Goal: Task Accomplishment & Management: Manage account settings

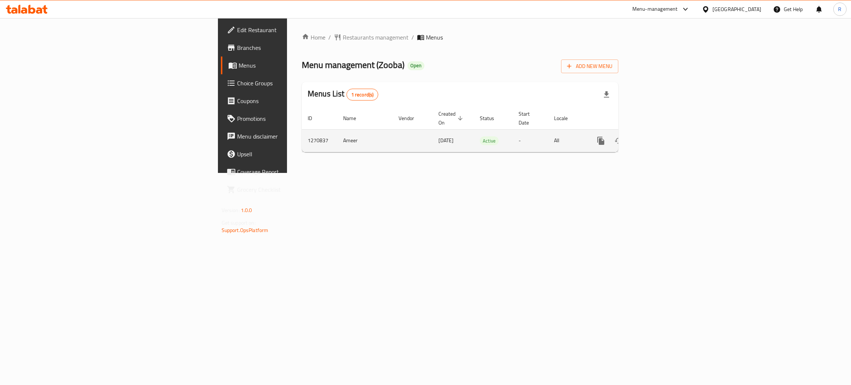
click at [663, 132] on link "enhanced table" at bounding box center [654, 141] width 18 height 18
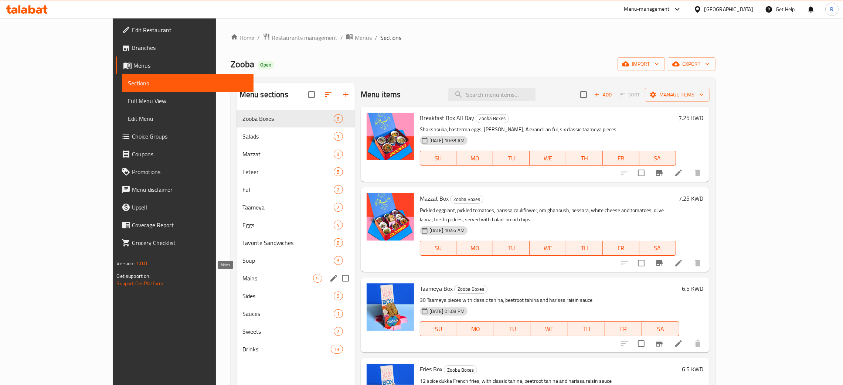
click at [242, 275] on span "Mains" at bounding box center [277, 278] width 71 height 9
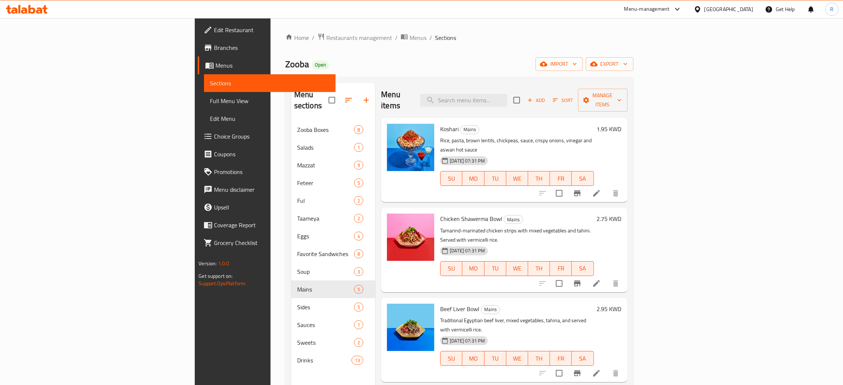
click at [601, 189] on icon at bounding box center [596, 193] width 9 height 9
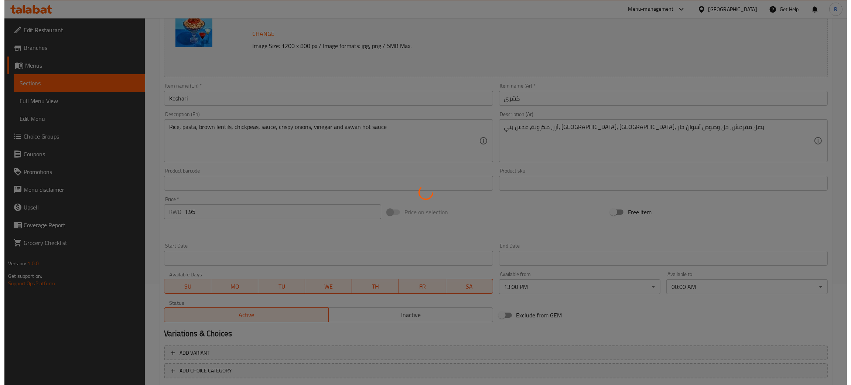
scroll to position [141, 0]
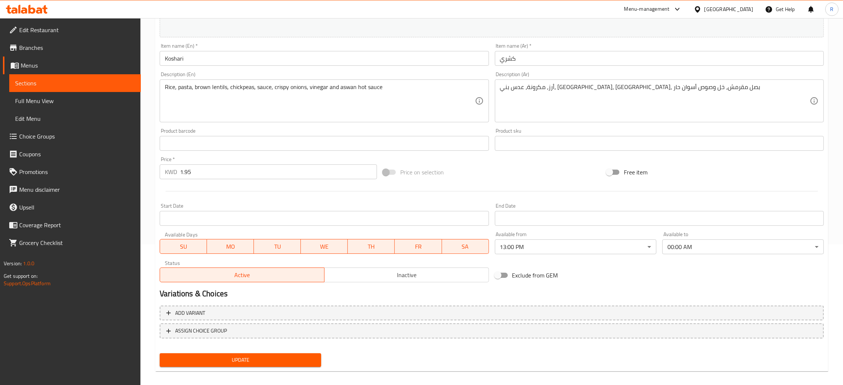
click at [598, 244] on body "​ Menu-management [GEOGRAPHIC_DATA] Get Help R Edit Restaurant Branches Menus S…" at bounding box center [421, 60] width 843 height 367
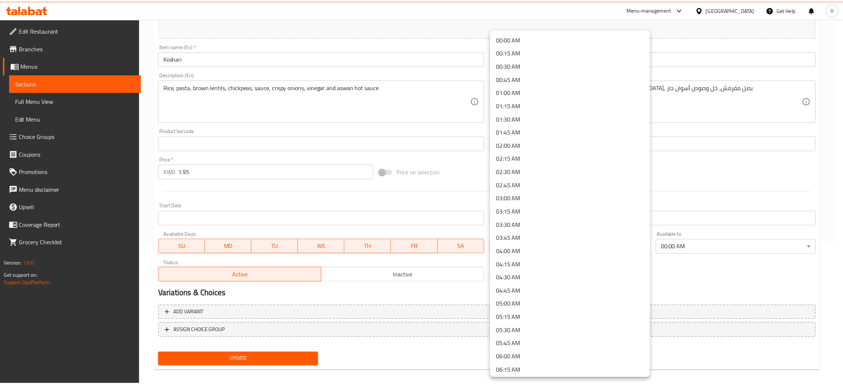
scroll to position [526, 0]
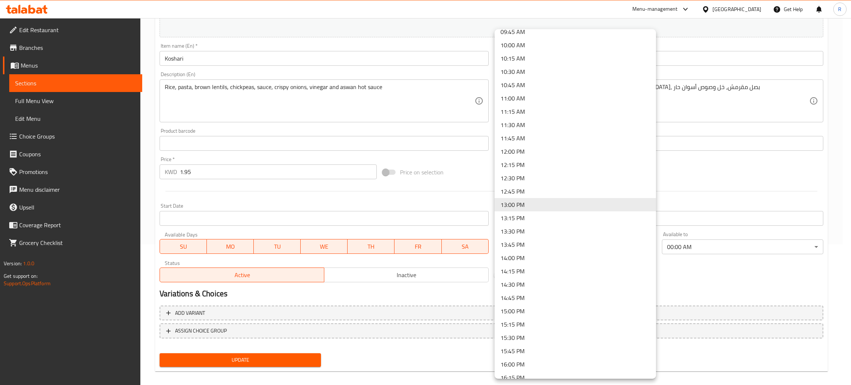
drag, startPoint x: 526, startPoint y: 147, endPoint x: 525, endPoint y: 156, distance: 9.3
click at [526, 147] on li "12:00 PM" at bounding box center [575, 151] width 161 height 13
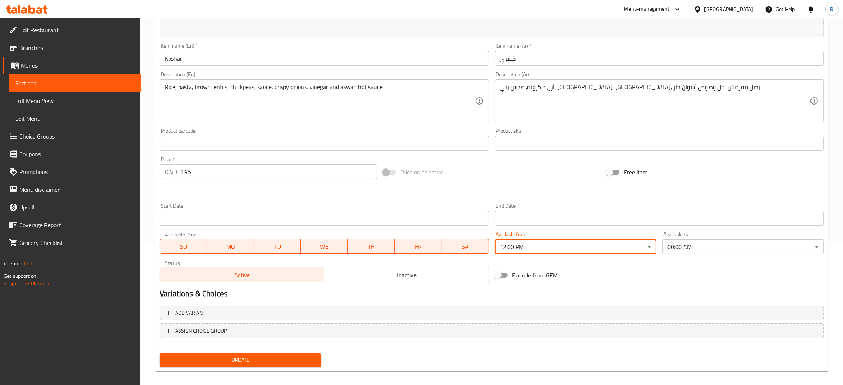
click at [267, 365] on button "Update" at bounding box center [240, 360] width 161 height 14
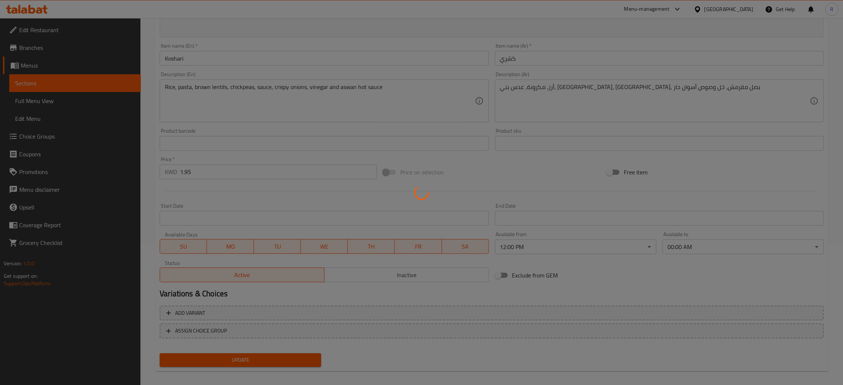
scroll to position [0, 0]
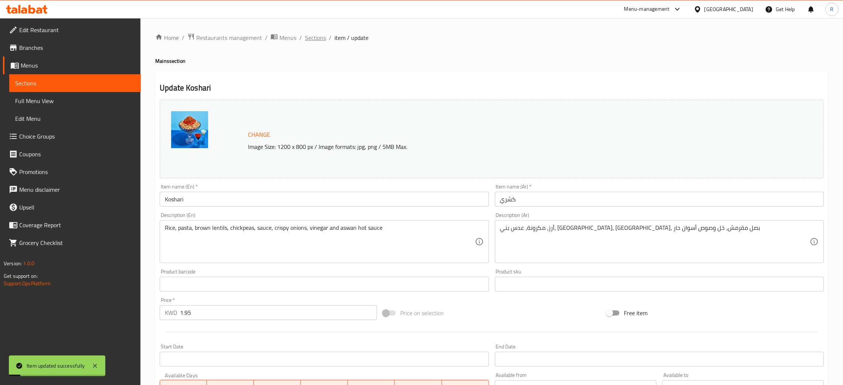
click at [316, 41] on span "Sections" at bounding box center [315, 37] width 21 height 9
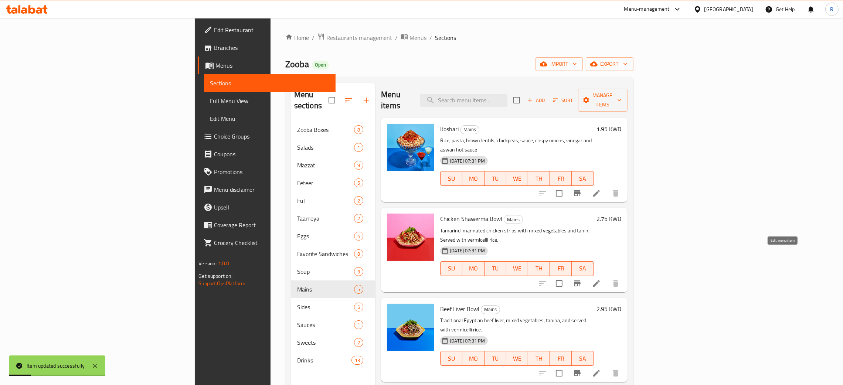
click at [601, 279] on icon at bounding box center [596, 283] width 9 height 9
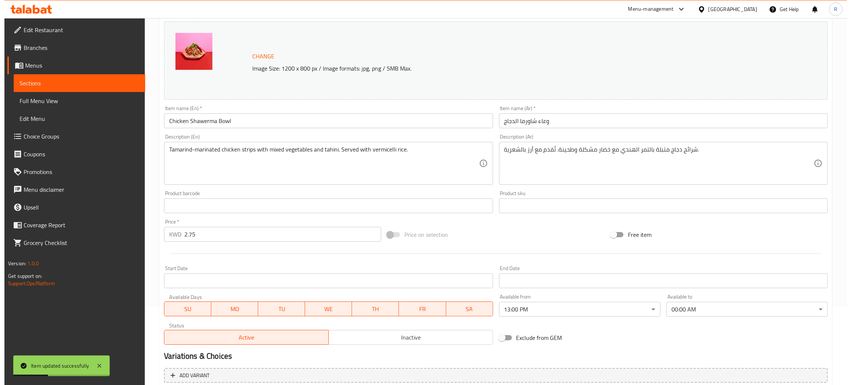
scroll to position [147, 0]
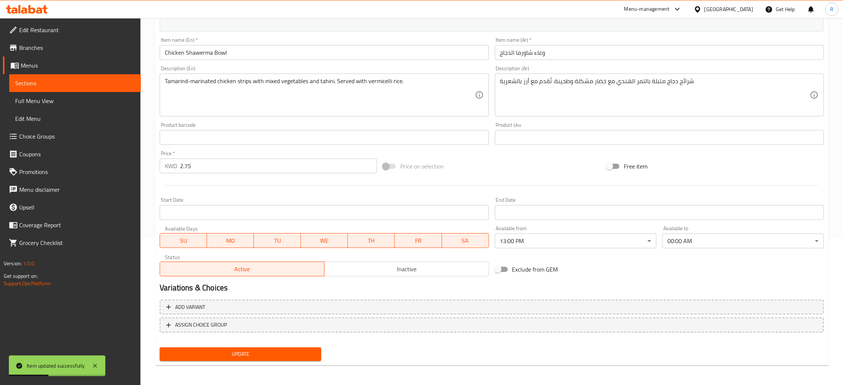
click at [543, 249] on div "Available from 13:00 PM ​" at bounding box center [575, 237] width 167 height 28
click at [542, 238] on body "Item updated successfully ​ Menu-management [GEOGRAPHIC_DATA] Get Help R Edit R…" at bounding box center [421, 54] width 843 height 367
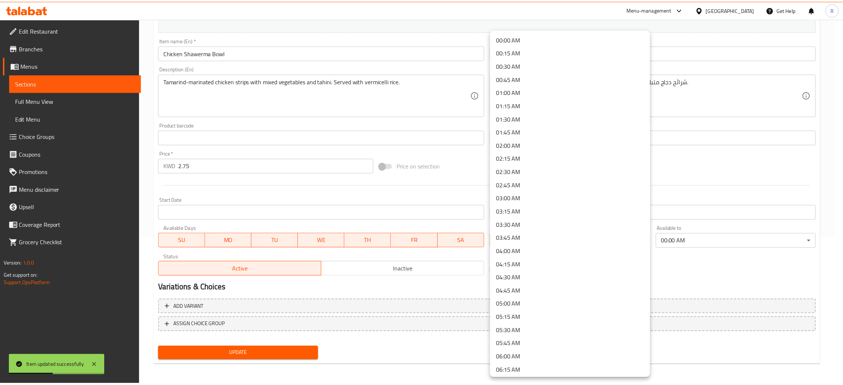
scroll to position [526, 0]
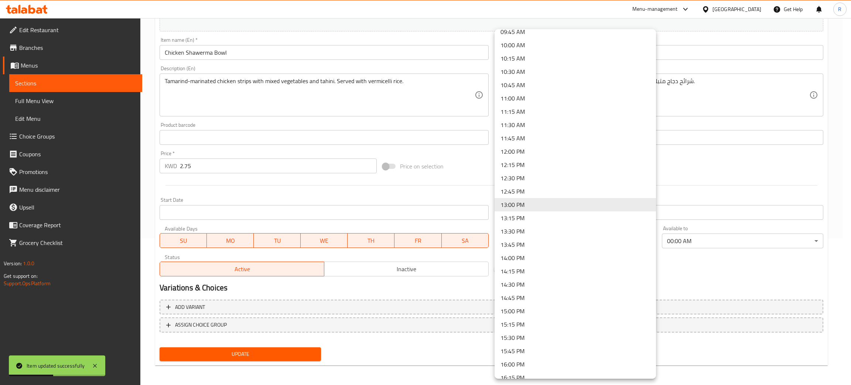
click at [538, 237] on ul "00:00 AM 00:15 AM 00:30 AM 00:45 AM 01:00 AM 01:15 AM 01:30 AM 01:45 AM 02:00 A…" at bounding box center [580, 151] width 170 height 1296
click at [514, 151] on li "12:00 PM" at bounding box center [575, 151] width 161 height 13
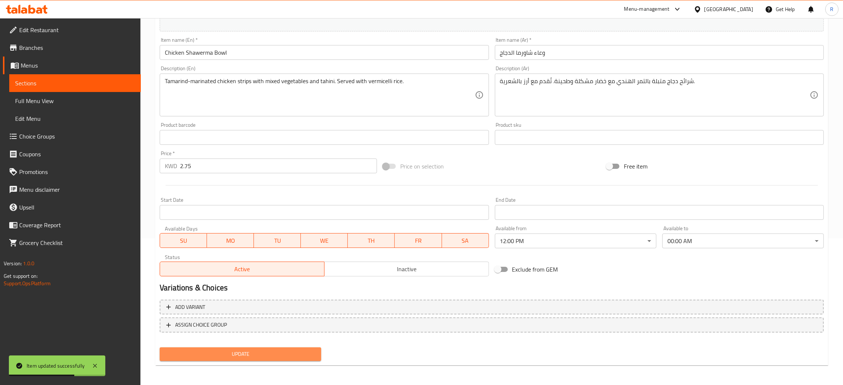
click at [260, 356] on span "Update" at bounding box center [241, 353] width 150 height 9
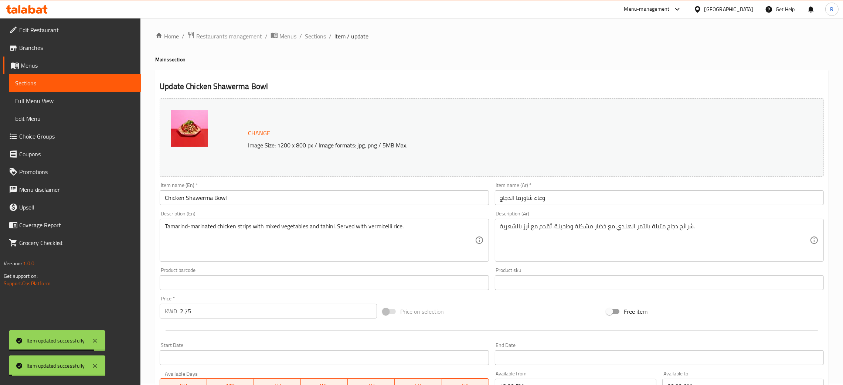
scroll to position [0, 0]
click at [321, 34] on span "Sections" at bounding box center [315, 37] width 21 height 9
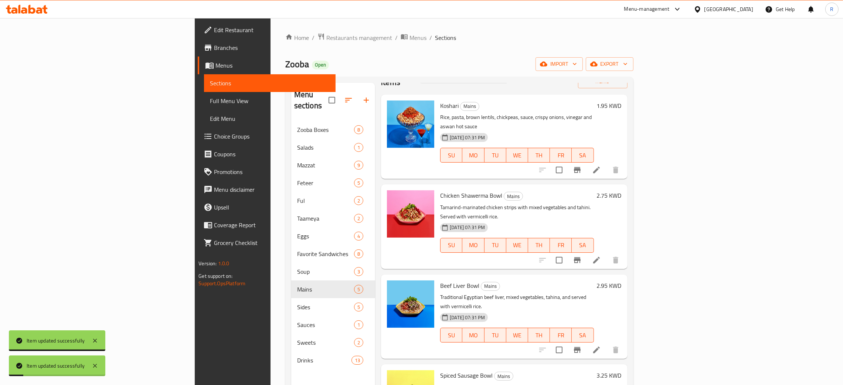
scroll to position [36, 0]
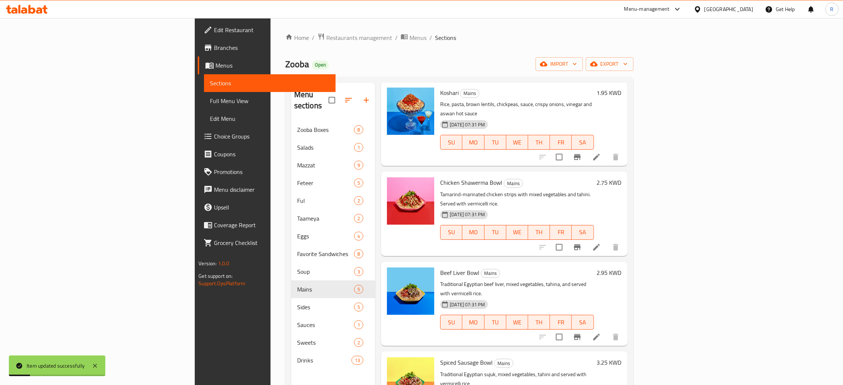
click at [600, 334] on icon at bounding box center [596, 337] width 7 height 7
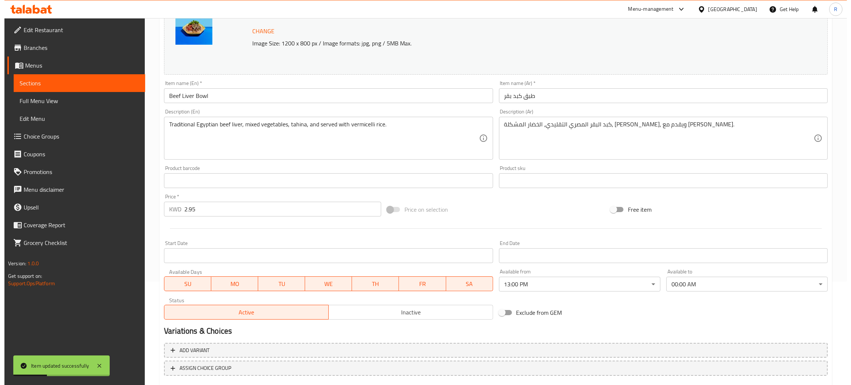
scroll to position [147, 0]
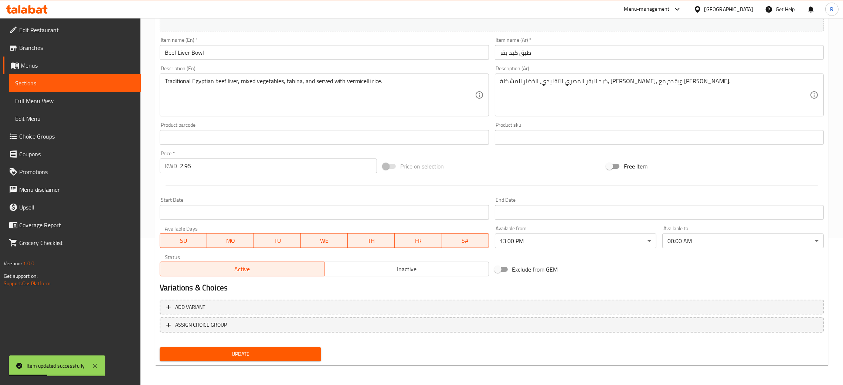
click at [569, 238] on body "Item updated successfully ​ Menu-management [GEOGRAPHIC_DATA] Get Help R Edit R…" at bounding box center [421, 54] width 843 height 367
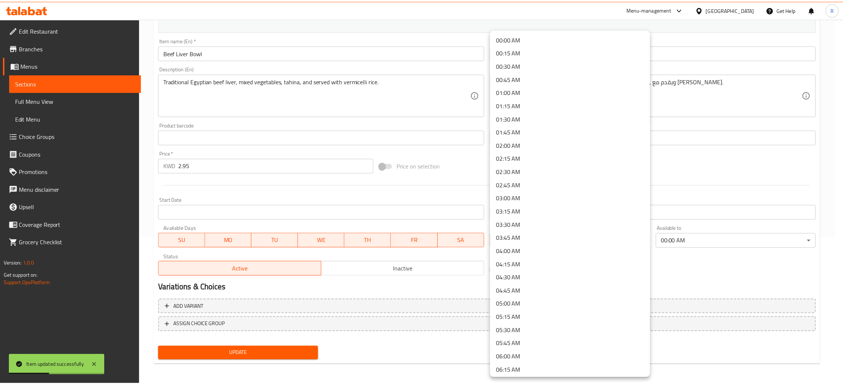
scroll to position [526, 0]
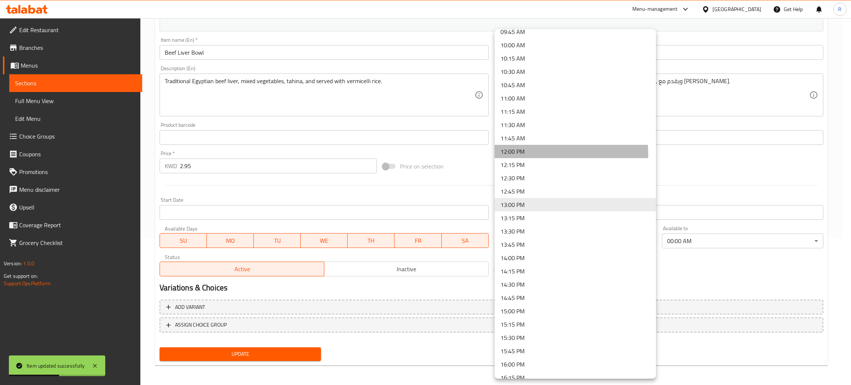
click at [524, 154] on li "12:00 PM" at bounding box center [575, 151] width 161 height 13
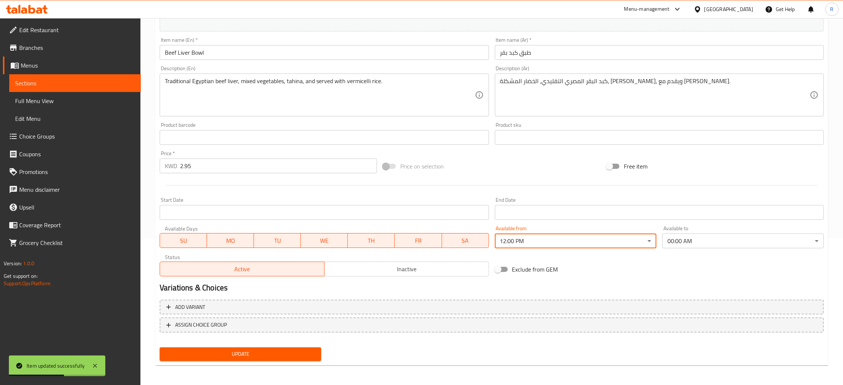
click at [273, 347] on button "Update" at bounding box center [240, 354] width 161 height 14
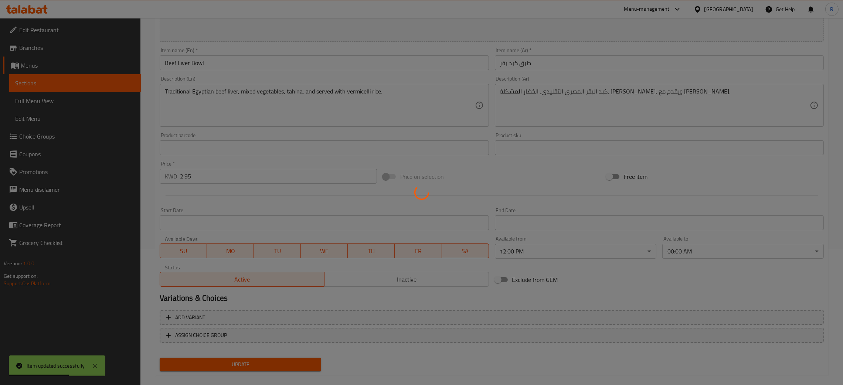
scroll to position [0, 0]
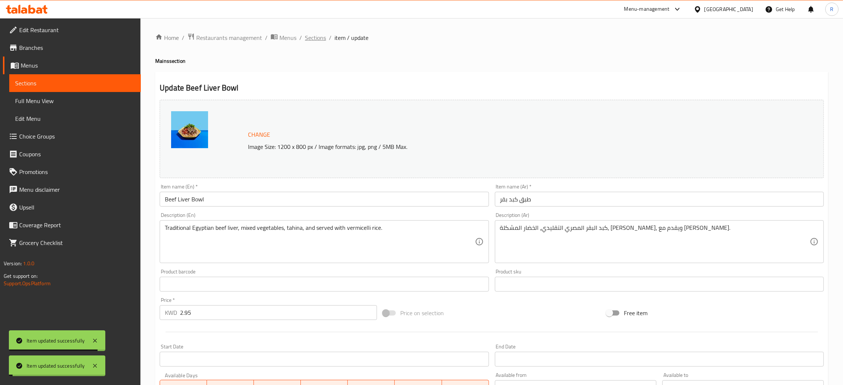
click at [315, 36] on span "Sections" at bounding box center [315, 37] width 21 height 9
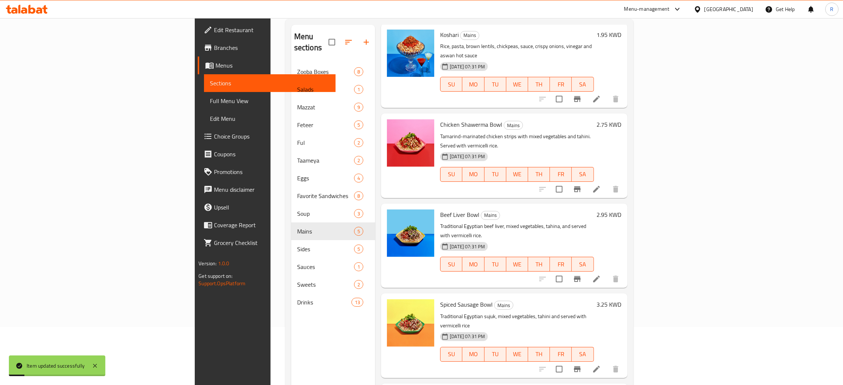
scroll to position [104, 0]
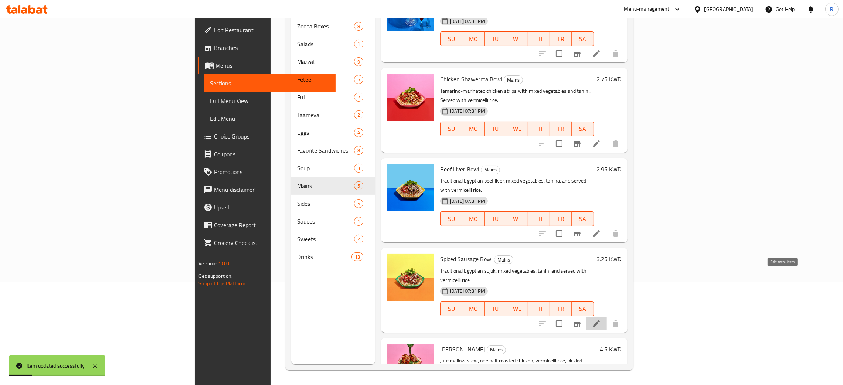
click at [600, 320] on icon at bounding box center [596, 323] width 7 height 7
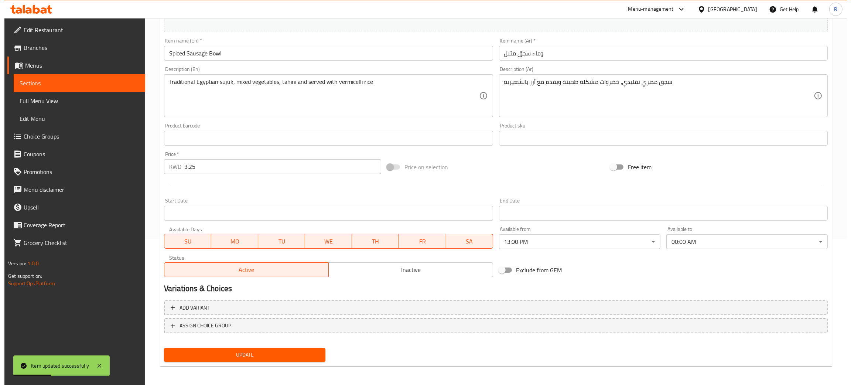
scroll to position [147, 0]
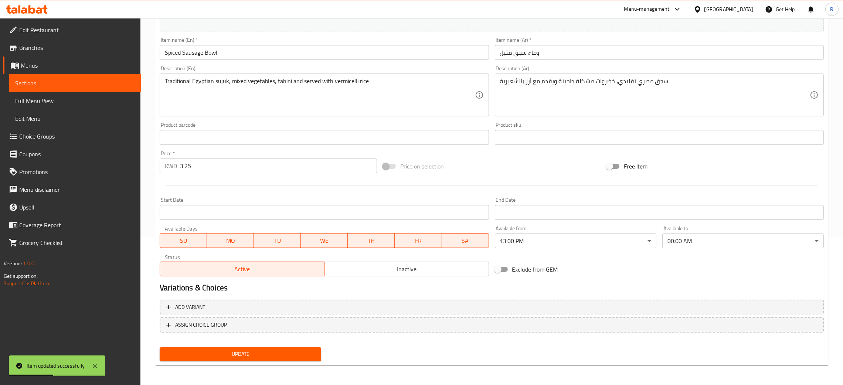
click at [588, 250] on div "Available from 13:00 PM ​" at bounding box center [575, 237] width 167 height 28
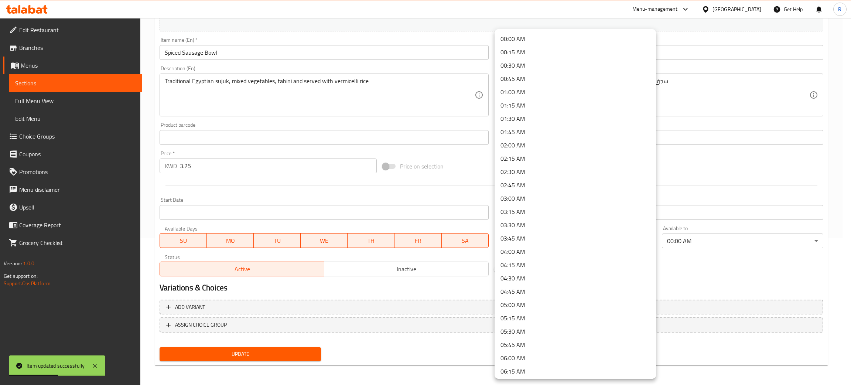
click at [575, 238] on body "Item updated successfully ​ Menu-management [GEOGRAPHIC_DATA] Get Help R Edit R…" at bounding box center [425, 54] width 851 height 367
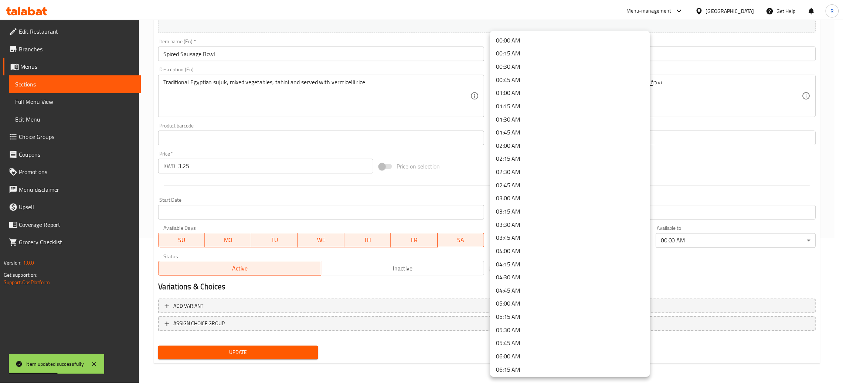
scroll to position [526, 0]
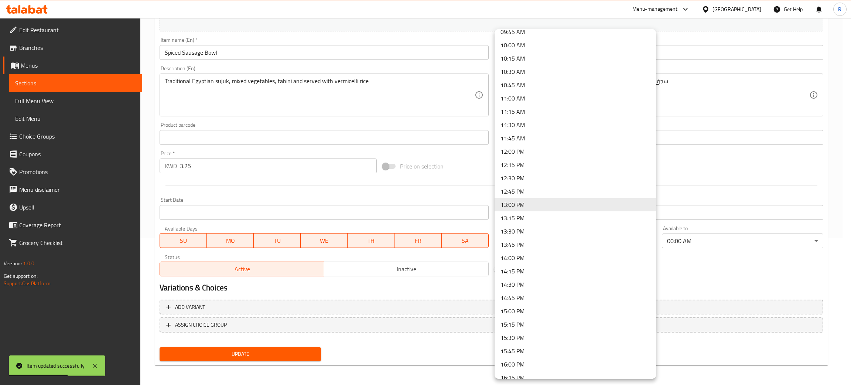
click at [506, 148] on li "12:00 PM" at bounding box center [575, 151] width 161 height 13
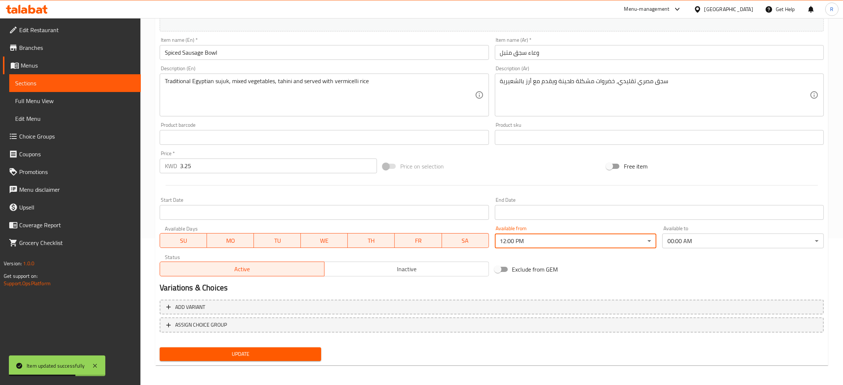
click at [258, 351] on span "Update" at bounding box center [241, 353] width 150 height 9
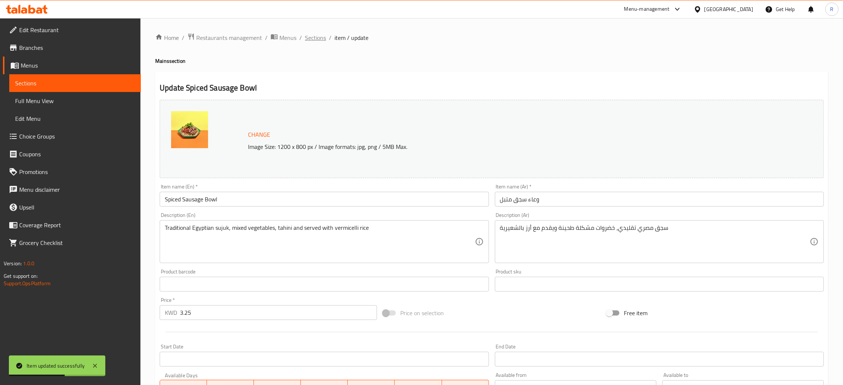
click at [314, 37] on span "Sections" at bounding box center [315, 37] width 21 height 9
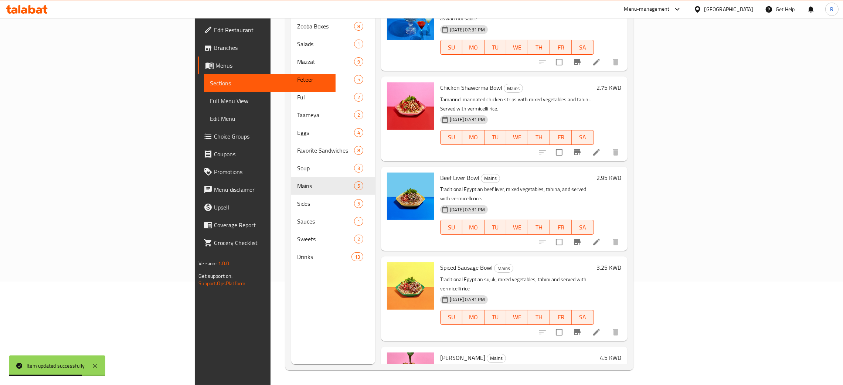
scroll to position [36, 0]
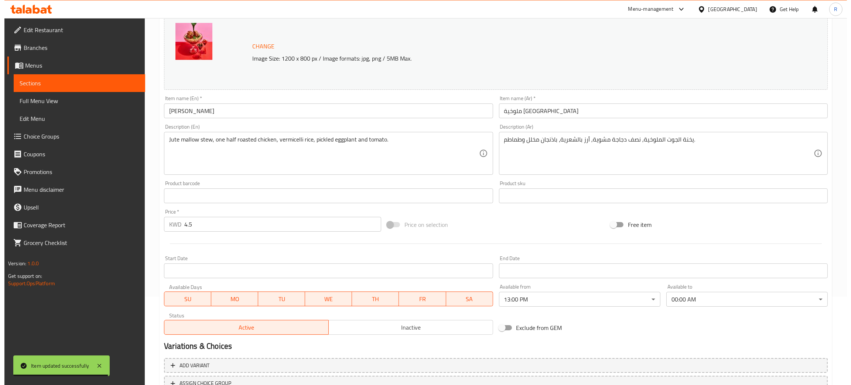
scroll to position [147, 0]
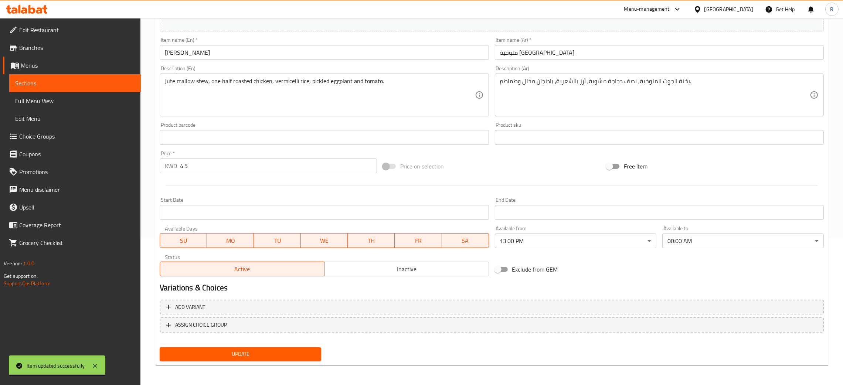
click at [550, 238] on body "Item updated successfully ​ Menu-management [GEOGRAPHIC_DATA] Get Help R Edit R…" at bounding box center [421, 54] width 843 height 367
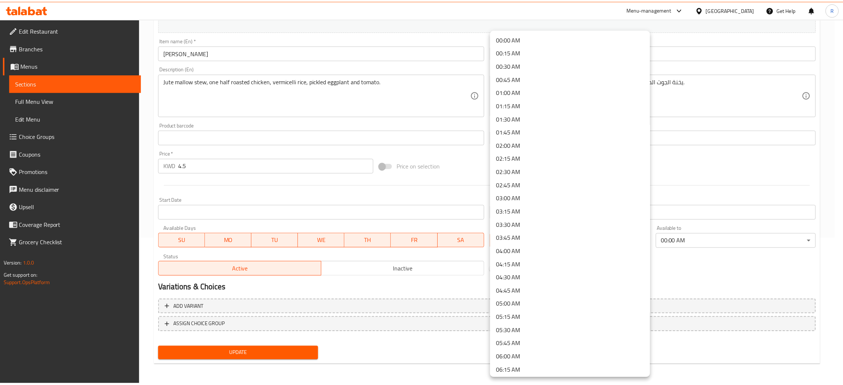
scroll to position [526, 0]
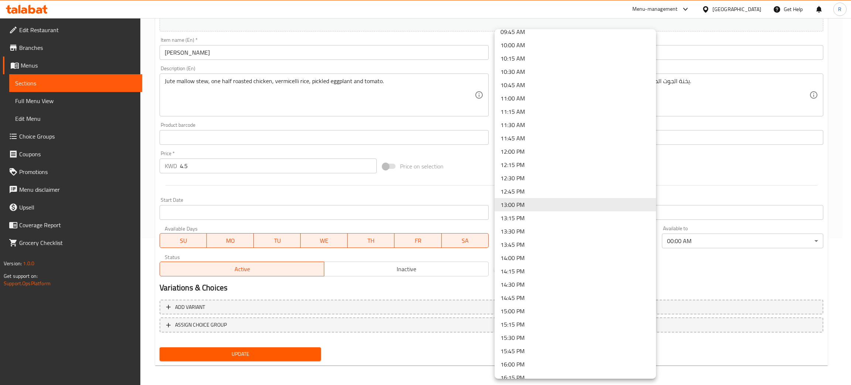
click at [513, 147] on li "12:00 PM" at bounding box center [575, 151] width 161 height 13
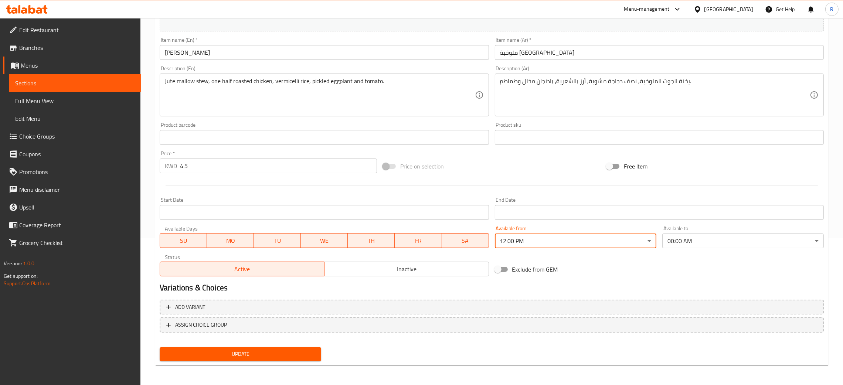
click at [228, 347] on button "Update" at bounding box center [240, 354] width 161 height 14
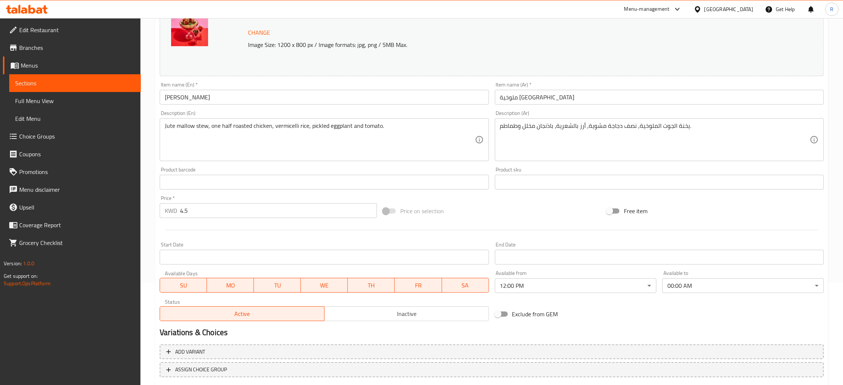
scroll to position [147, 0]
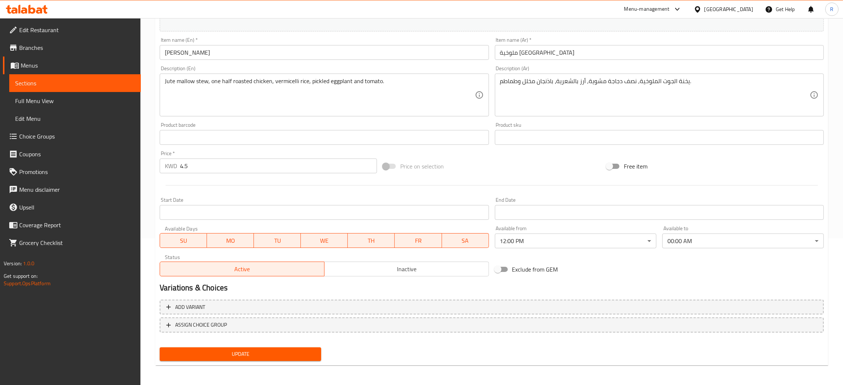
click at [258, 354] on span "Update" at bounding box center [241, 353] width 150 height 9
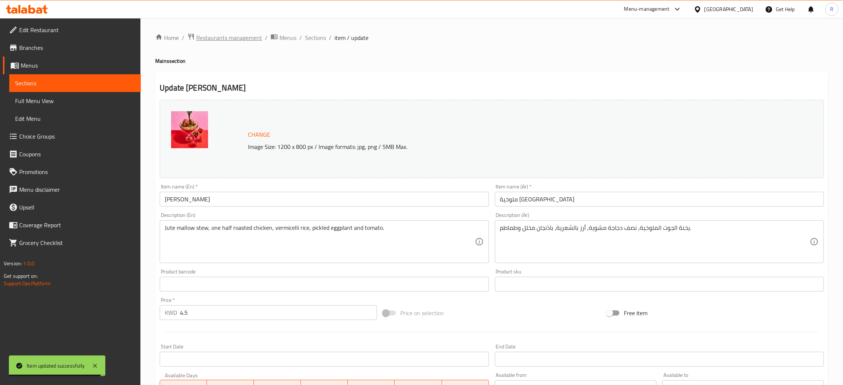
click at [234, 36] on span "Restaurants management" at bounding box center [229, 37] width 66 height 9
